Goal: Transaction & Acquisition: Register for event/course

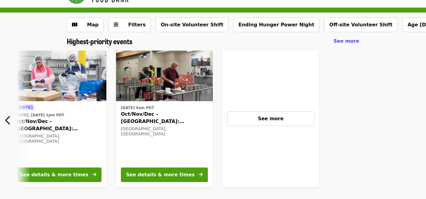
scroll to position [0, 268]
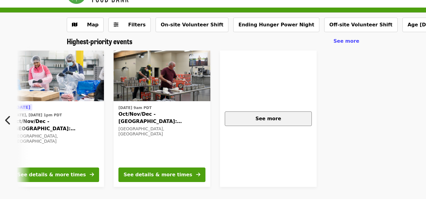
click at [249, 119] on div "See more" at bounding box center [268, 118] width 77 height 7
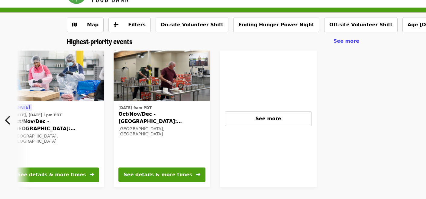
click at [8, 121] on icon "chevron-left icon" at bounding box center [8, 119] width 6 height 11
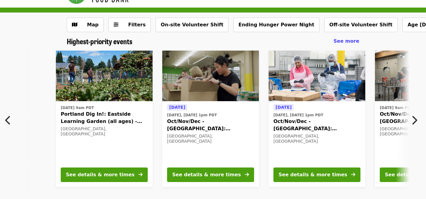
scroll to position [0, 0]
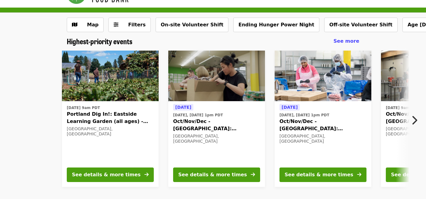
click at [84, 115] on span "Portland Dig In!: Eastside Learning Garden (all ages) - Aug/Sept/Oct" at bounding box center [110, 117] width 87 height 15
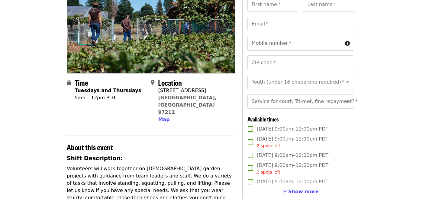
scroll to position [71, 0]
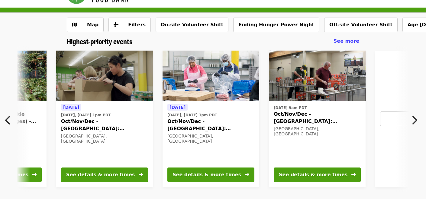
scroll to position [0, 112]
click at [296, 115] on span "Oct/Nov/Dec - [GEOGRAPHIC_DATA]: Repack/Sort (age [DEMOGRAPHIC_DATA]+)" at bounding box center [317, 117] width 87 height 15
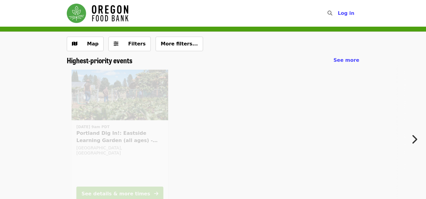
scroll to position [19, 0]
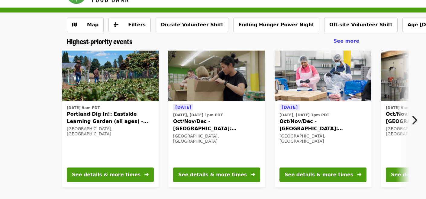
click at [415, 121] on icon "chevron-right icon" at bounding box center [414, 119] width 6 height 11
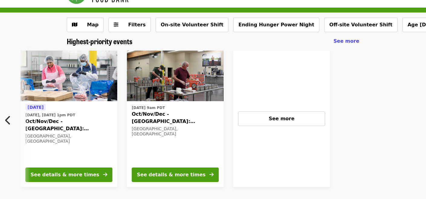
scroll to position [0, 268]
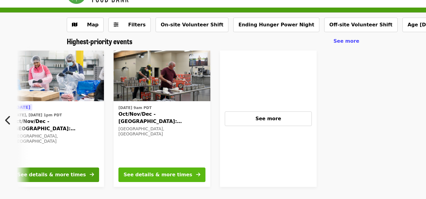
click at [144, 174] on div "See details & more times" at bounding box center [158, 174] width 69 height 7
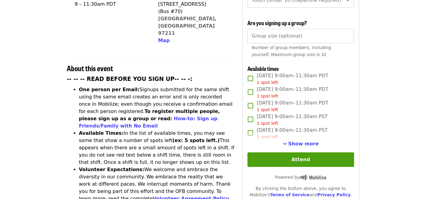
scroll to position [184, 0]
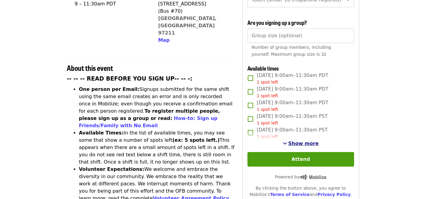
click at [294, 140] on span "Show more" at bounding box center [303, 143] width 31 height 6
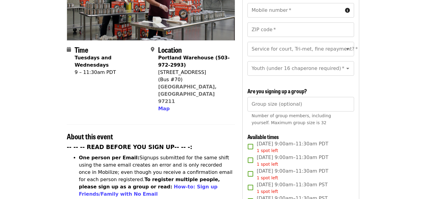
scroll to position [114, 0]
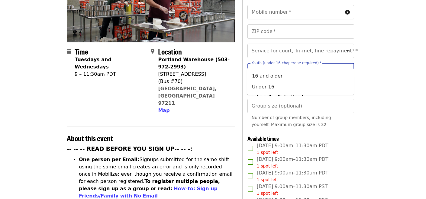
click at [299, 64] on input "Youth (under 16 chaperone required)   *" at bounding box center [293, 69] width 82 height 11
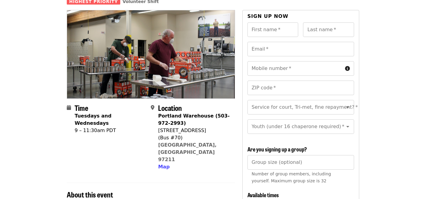
scroll to position [54, 0]
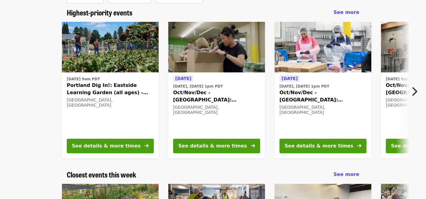
scroll to position [50, 0]
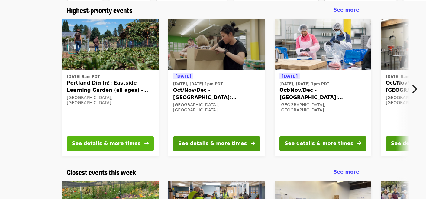
click at [114, 146] on div "See details & more times" at bounding box center [106, 143] width 69 height 7
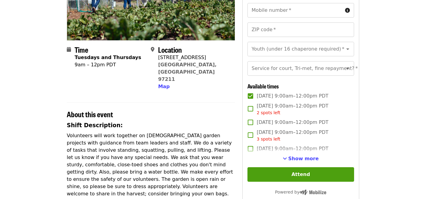
scroll to position [106, 0]
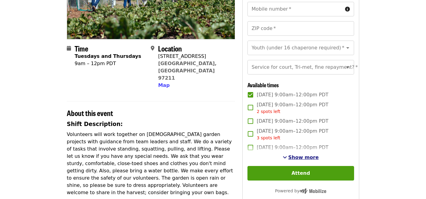
click at [296, 158] on span "Show more" at bounding box center [303, 157] width 31 height 6
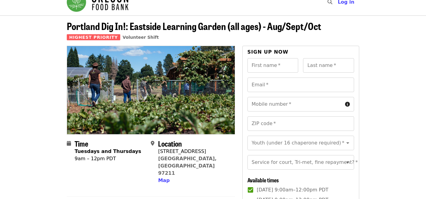
scroll to position [0, 0]
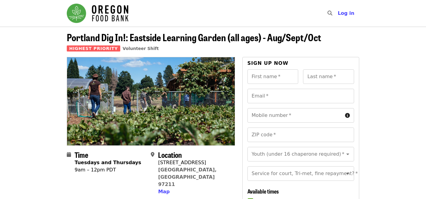
click at [133, 38] on span "Portland Dig In!: Eastside Learning Garden (all ages) - Aug/Sept/Oct" at bounding box center [194, 37] width 255 height 14
click at [184, 38] on span "Portland Dig In!: Eastside Learning Garden (all ages) - Aug/Sept/Oct" at bounding box center [194, 37] width 255 height 14
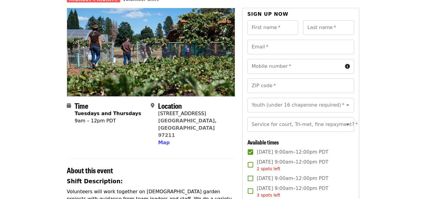
scroll to position [72, 0]
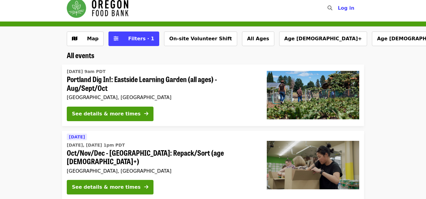
scroll to position [7, 0]
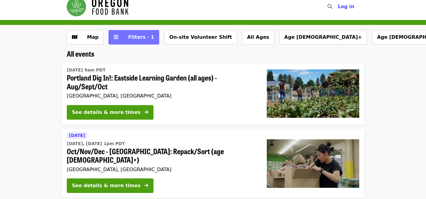
click at [128, 38] on span "Filters · 1" at bounding box center [141, 37] width 26 height 6
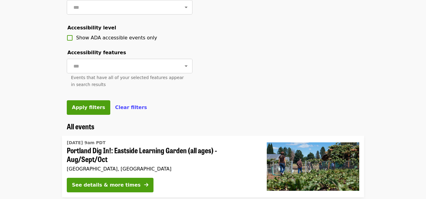
scroll to position [253, 0]
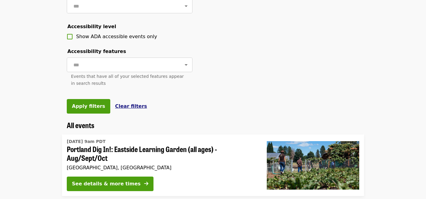
click at [125, 106] on span "Clear filters" at bounding box center [131, 106] width 32 height 6
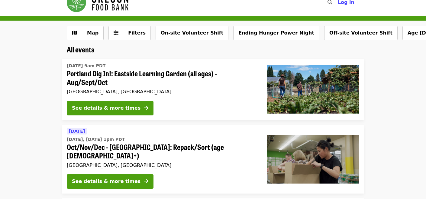
scroll to position [10, 0]
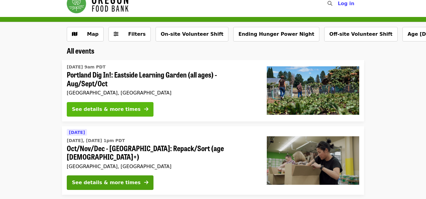
click at [115, 108] on div "See details & more times" at bounding box center [106, 109] width 69 height 7
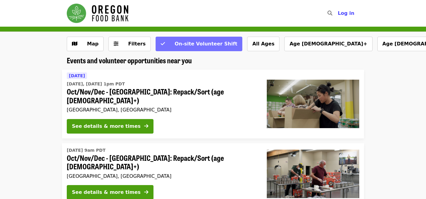
click at [197, 43] on span "On-site Volunteer Shift" at bounding box center [206, 44] width 63 height 6
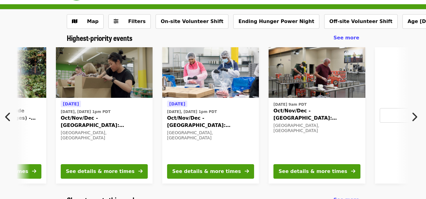
scroll to position [28, 0]
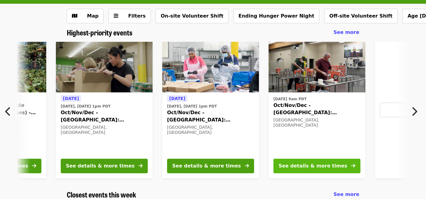
click at [304, 167] on div "See details & more times" at bounding box center [313, 165] width 69 height 7
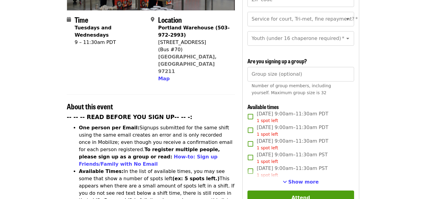
scroll to position [161, 0]
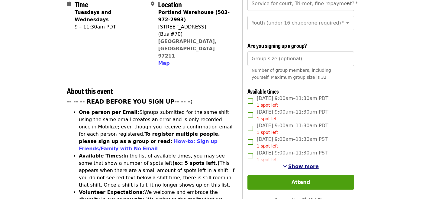
click at [293, 163] on span "Show more" at bounding box center [303, 166] width 31 height 6
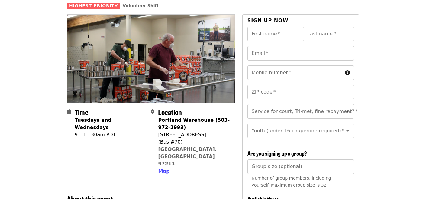
scroll to position [0, 0]
